Goal: Task Accomplishment & Management: Use online tool/utility

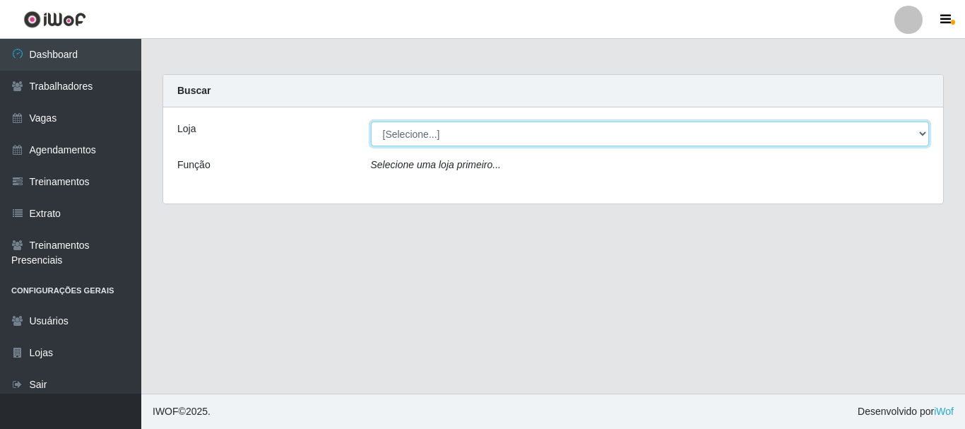
click at [511, 128] on select "[Selecione...] SuperFácil Atacado - [PERSON_NAME]" at bounding box center [650, 134] width 559 height 25
select select "399"
click at [371, 122] on select "[Selecione...] SuperFácil Atacado - [PERSON_NAME]" at bounding box center [650, 134] width 559 height 25
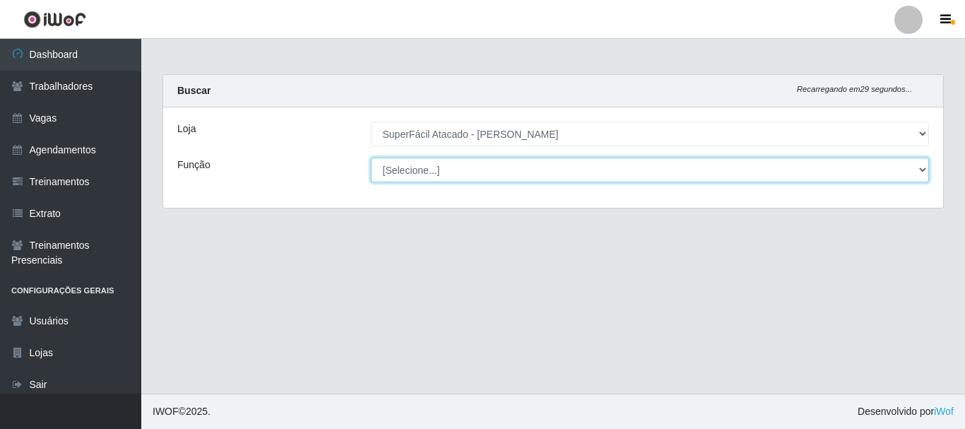
click at [481, 172] on select "[Selecione...] Embalador Embalador + Embalador ++ Operador de Caixa Operador de…" at bounding box center [650, 170] width 559 height 25
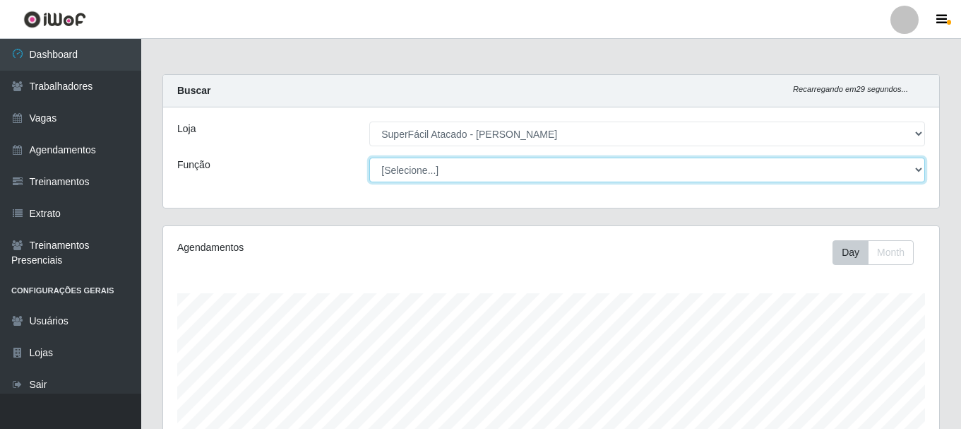
scroll to position [293, 776]
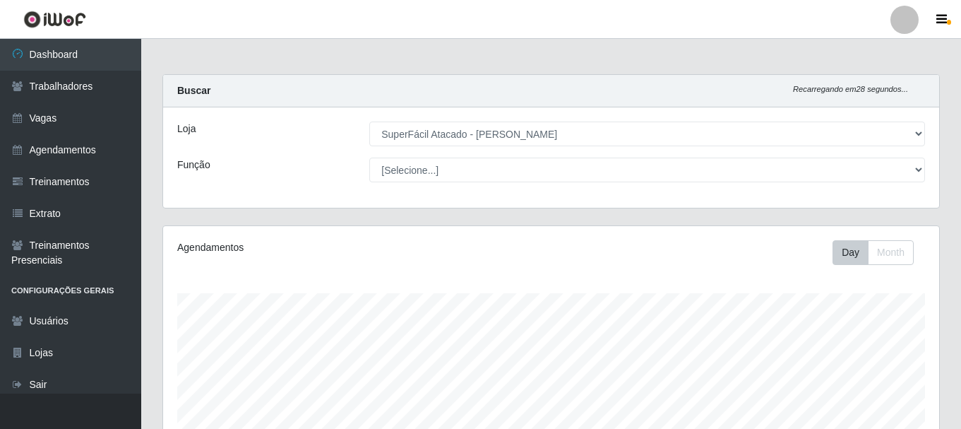
click at [245, 196] on div "Loja [Selecione...] SuperFácil Atacado - [PERSON_NAME] Função [Selecione...] Em…" at bounding box center [551, 157] width 776 height 100
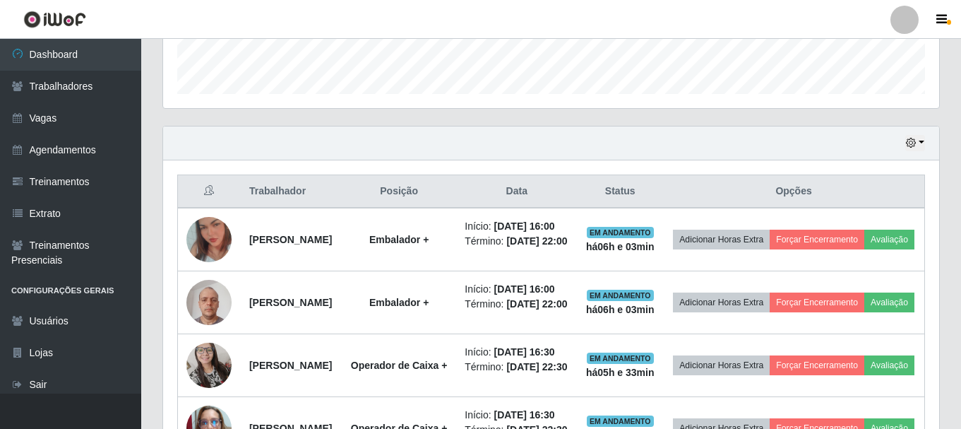
scroll to position [565, 0]
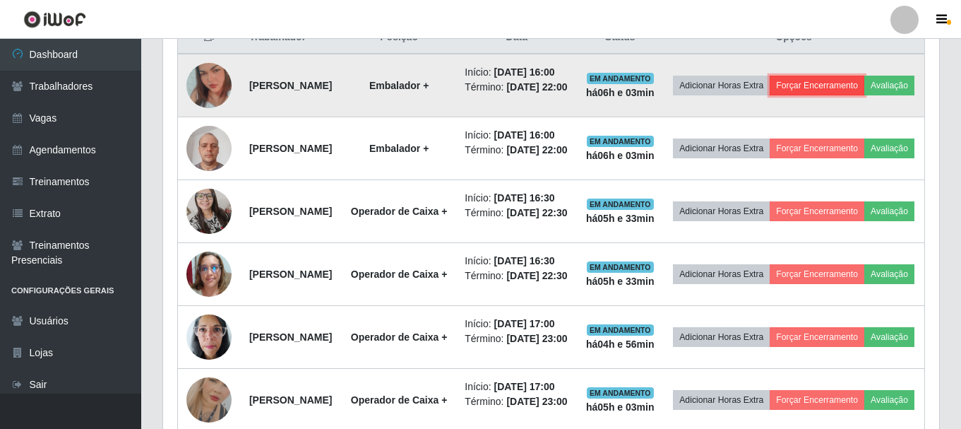
click at [865, 86] on button "Forçar Encerramento" at bounding box center [817, 86] width 95 height 20
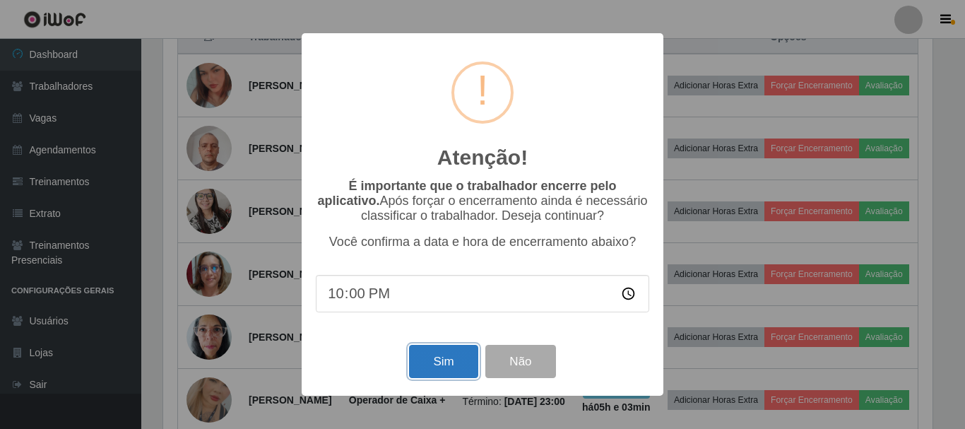
click at [438, 376] on button "Sim" at bounding box center [443, 361] width 69 height 33
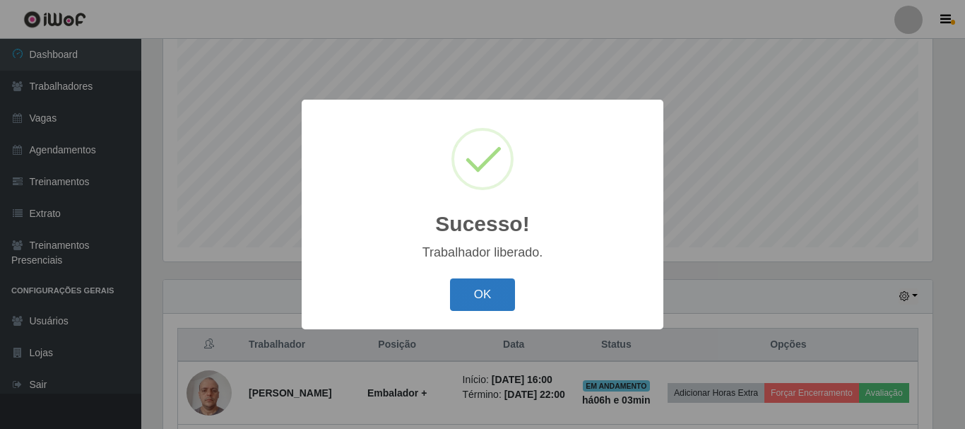
click at [480, 301] on button "OK" at bounding box center [483, 294] width 66 height 33
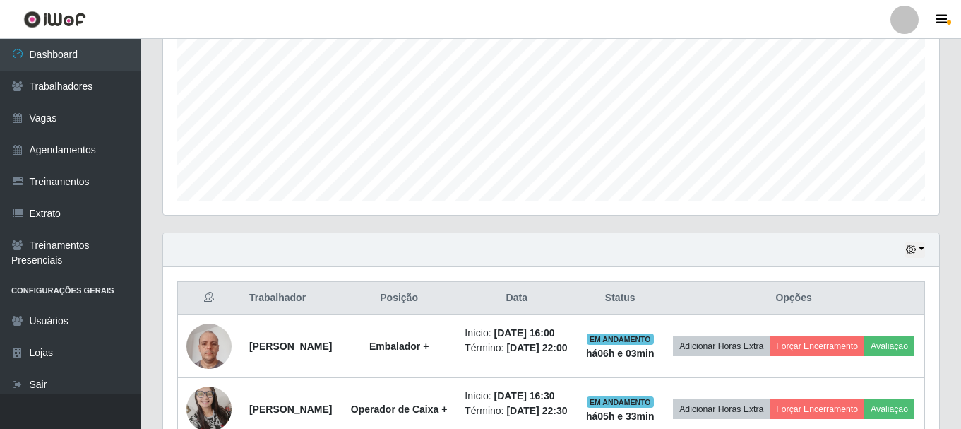
scroll to position [399, 0]
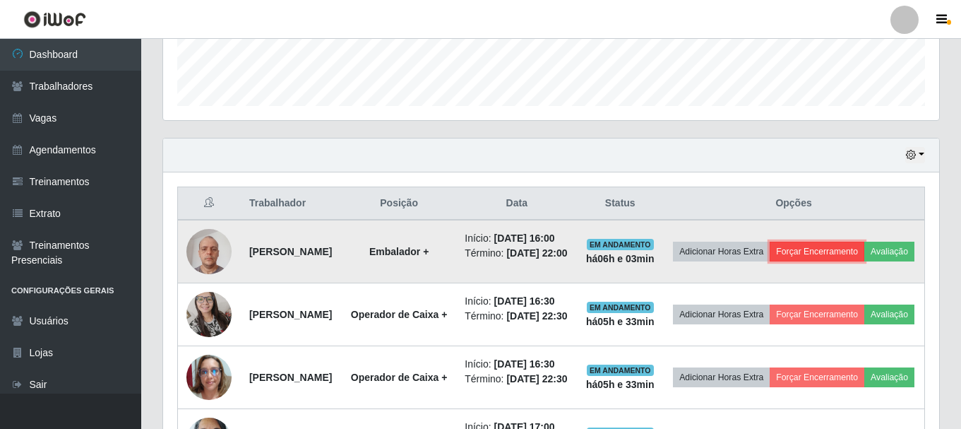
click at [842, 251] on button "Forçar Encerramento" at bounding box center [817, 252] width 95 height 20
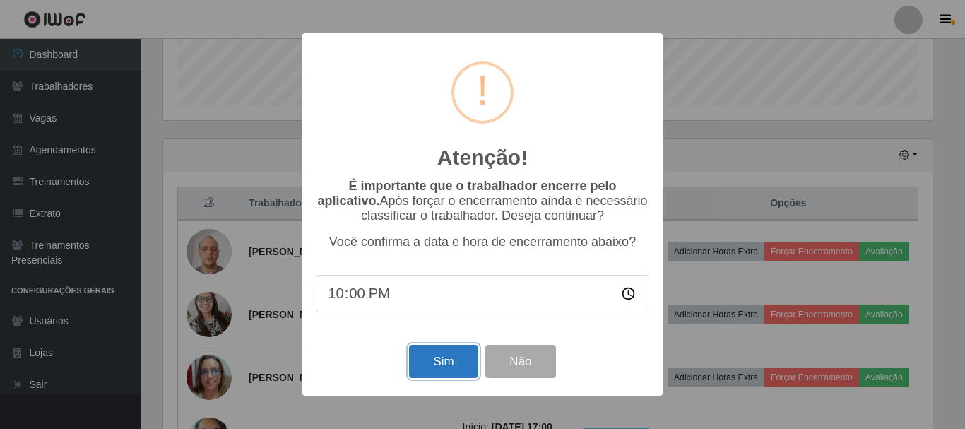
click at [442, 360] on button "Sim" at bounding box center [443, 361] width 69 height 33
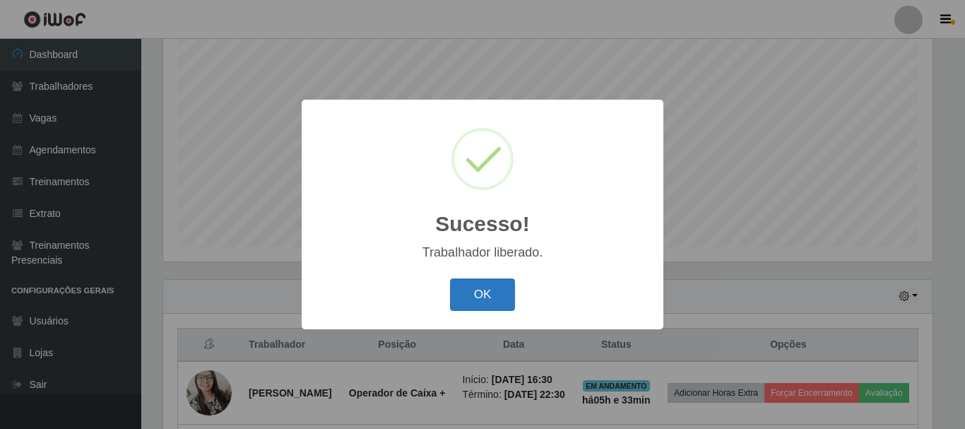
click at [499, 292] on button "OK" at bounding box center [483, 294] width 66 height 33
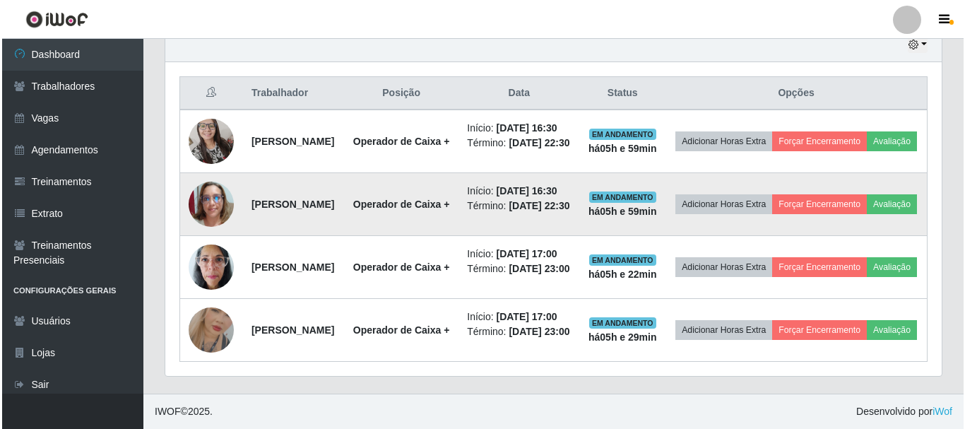
scroll to position [611, 0]
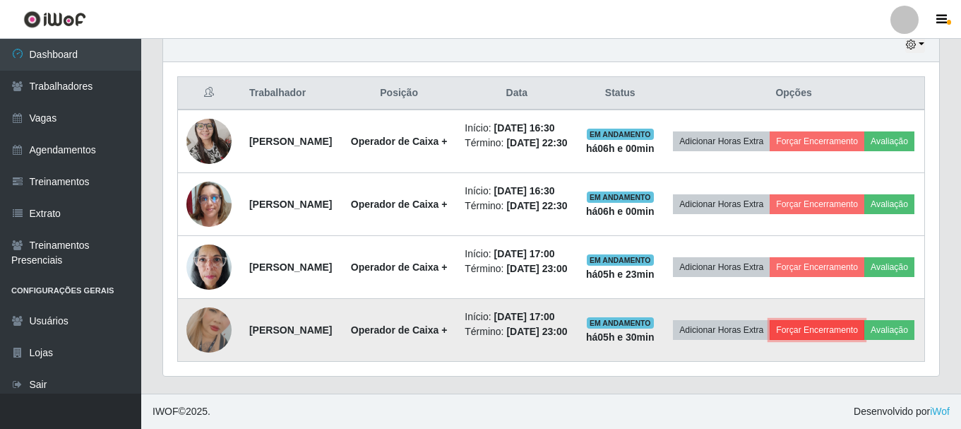
click at [846, 320] on button "Forçar Encerramento" at bounding box center [817, 330] width 95 height 20
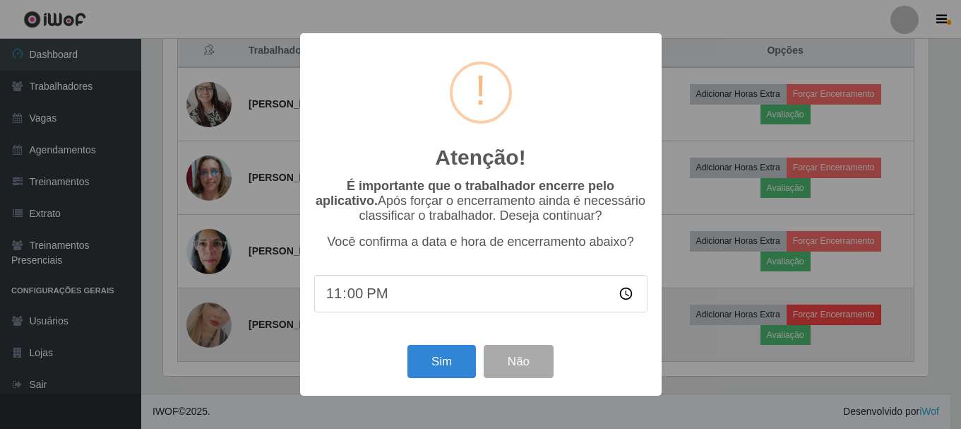
scroll to position [293, 769]
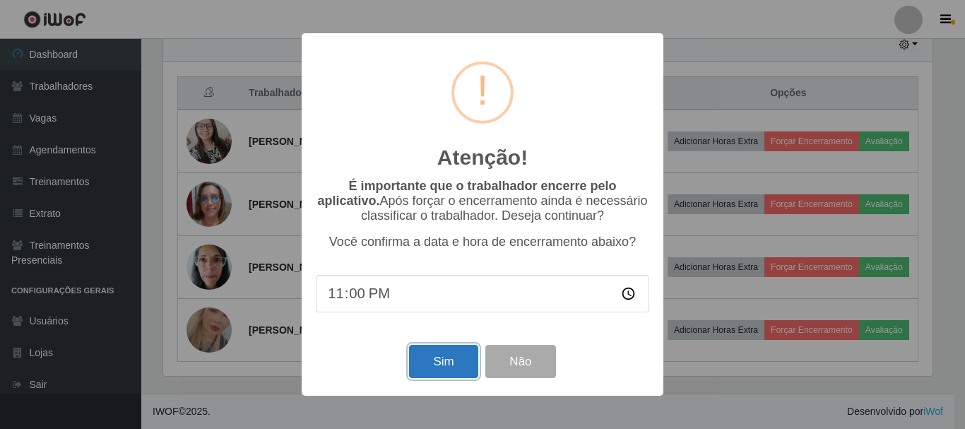
click at [427, 361] on button "Sim" at bounding box center [443, 361] width 69 height 33
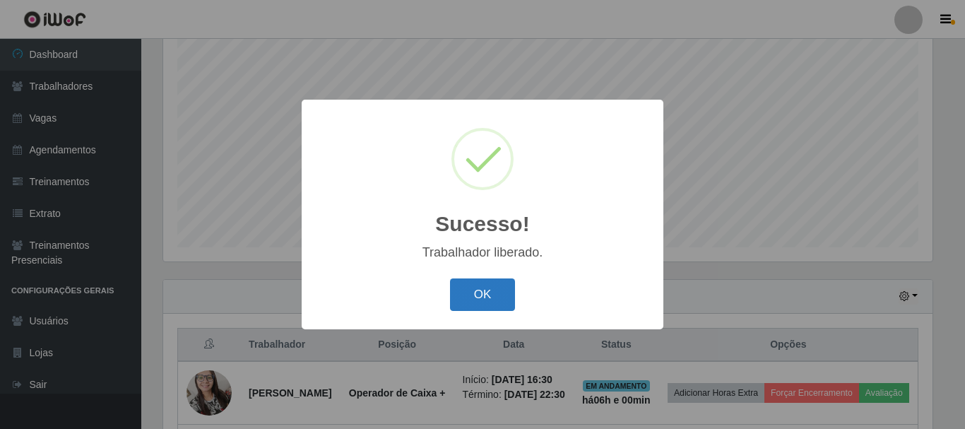
click at [469, 287] on button "OK" at bounding box center [483, 294] width 66 height 33
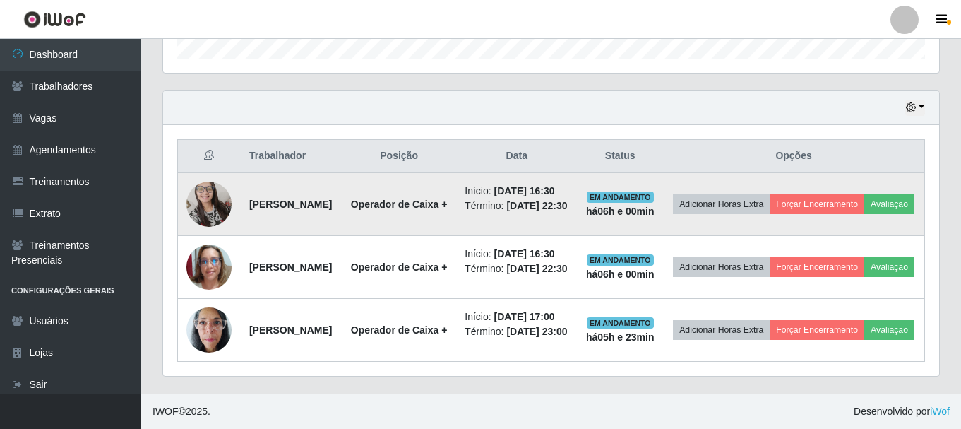
scroll to position [523, 0]
click at [865, 194] on button "Forçar Encerramento" at bounding box center [817, 204] width 95 height 20
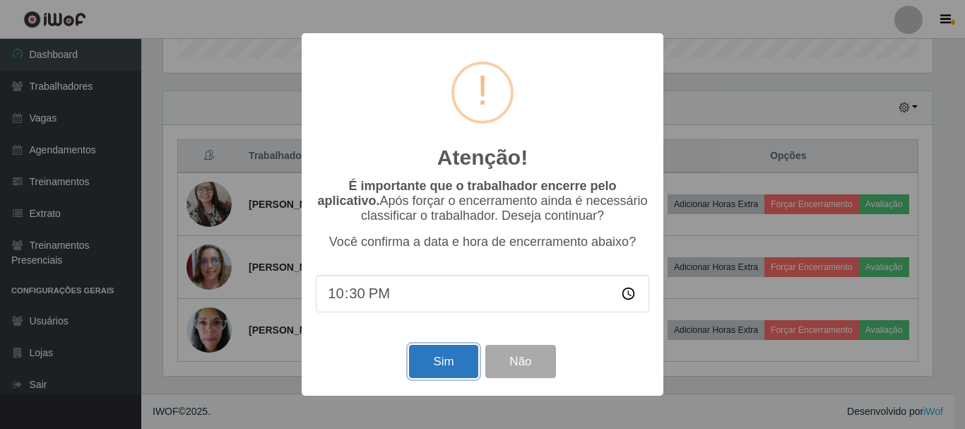
click at [435, 371] on button "Sim" at bounding box center [443, 361] width 69 height 33
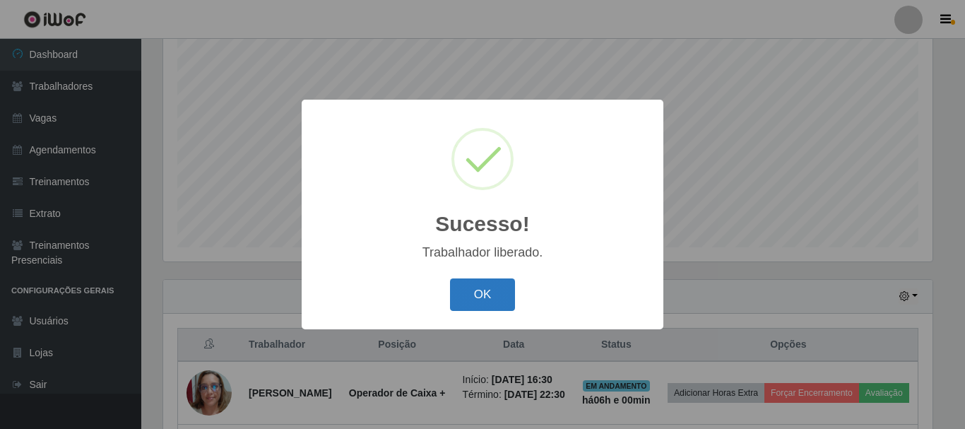
click at [467, 296] on button "OK" at bounding box center [483, 294] width 66 height 33
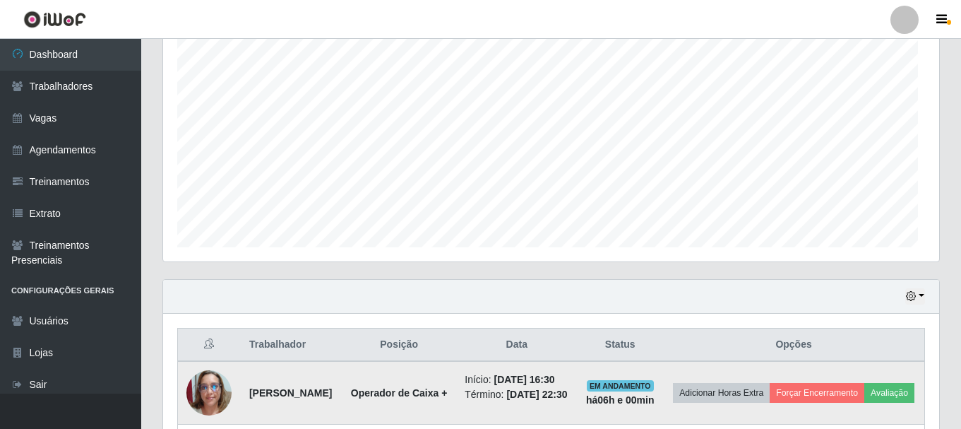
scroll to position [293, 776]
